Goal: Communication & Community: Connect with others

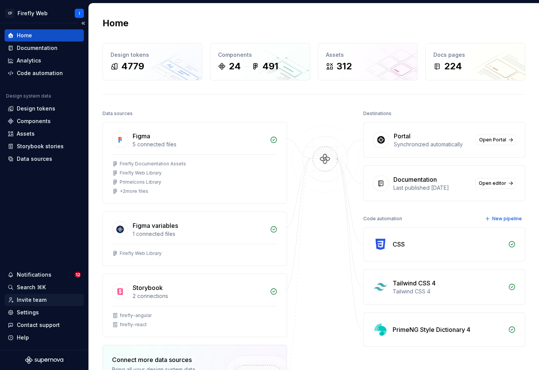
click at [28, 301] on div "Invite team" at bounding box center [32, 300] width 30 height 8
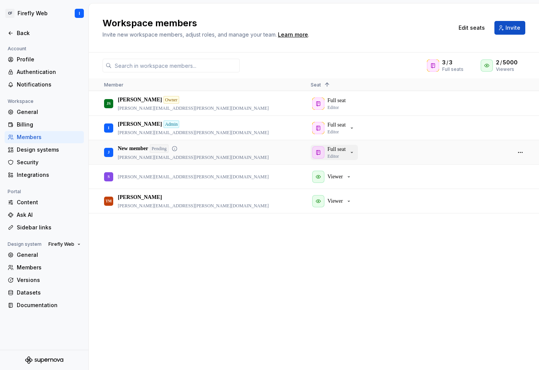
click at [353, 151] on icon "button" at bounding box center [352, 153] width 6 height 6
click at [522, 152] on button "button" at bounding box center [520, 152] width 11 height 11
click at [498, 162] on span "Send invitation again" at bounding box center [487, 162] width 55 height 14
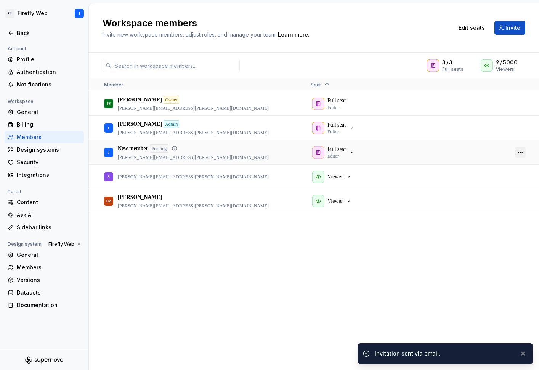
click at [523, 153] on button "button" at bounding box center [520, 152] width 11 height 11
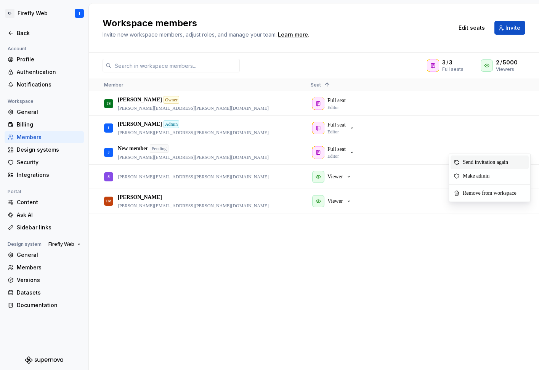
click at [340, 278] on div "JS [PERSON_NAME] Owner [PERSON_NAME][EMAIL_ADDRESS][PERSON_NAME][DOMAIN_NAME] F…" at bounding box center [314, 231] width 451 height 279
